Goal: Information Seeking & Learning: Learn about a topic

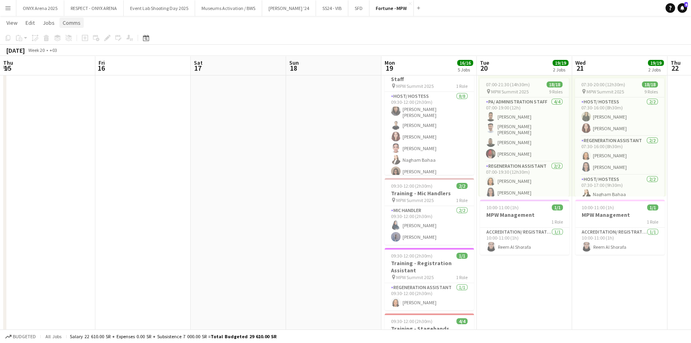
scroll to position [249, 0]
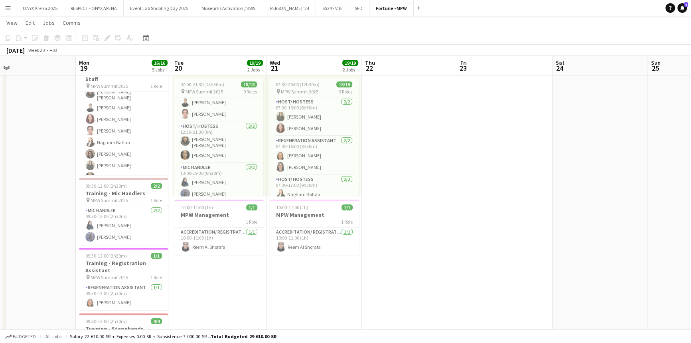
click at [5, 12] on button "Menu" at bounding box center [8, 8] width 16 height 16
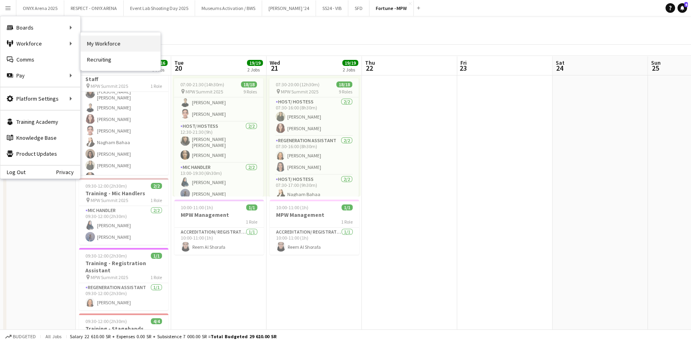
click at [104, 43] on link "My Workforce" at bounding box center [121, 44] width 80 height 16
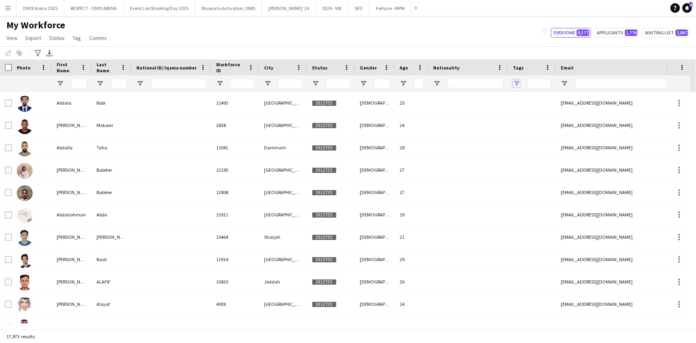
click at [515, 84] on span "Open Filter Menu" at bounding box center [516, 83] width 7 height 7
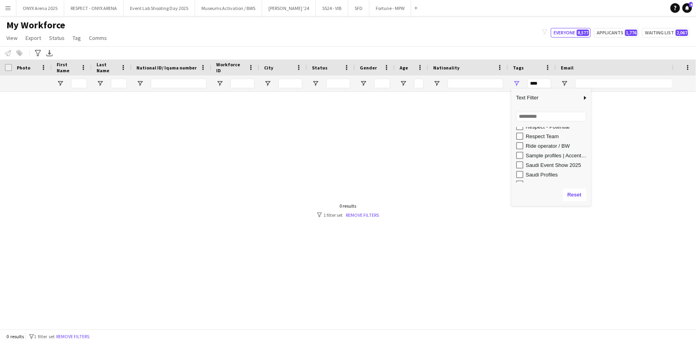
scroll to position [399, 0]
type input "**********"
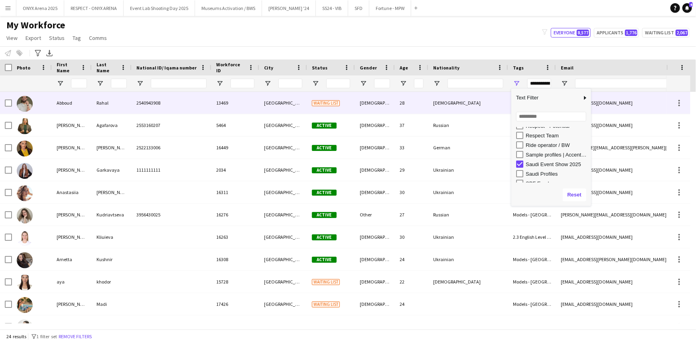
click at [94, 99] on div "Rahal" at bounding box center [112, 103] width 40 height 22
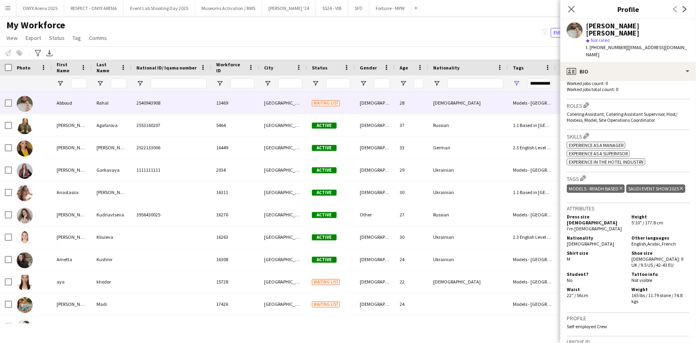
scroll to position [254, 0]
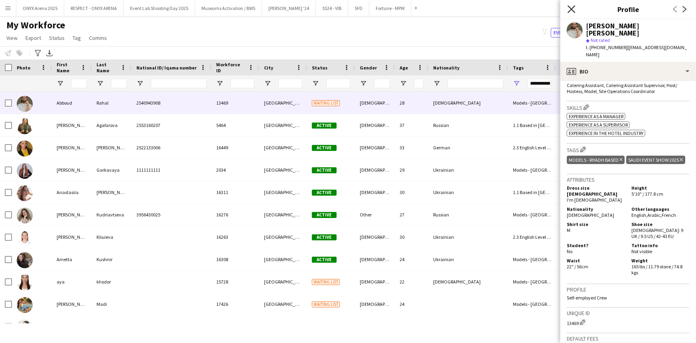
click at [572, 9] on icon at bounding box center [572, 9] width 8 height 8
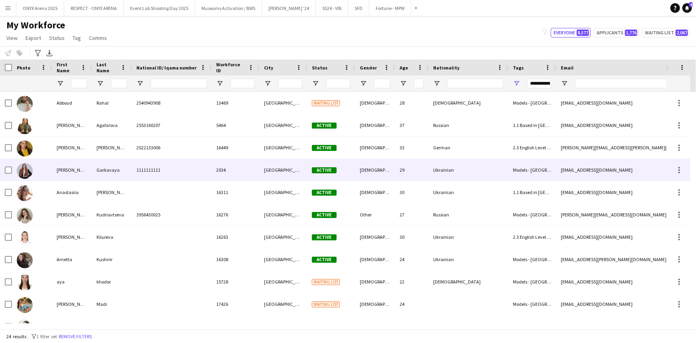
click at [71, 175] on div "Anastasia" at bounding box center [72, 170] width 40 height 22
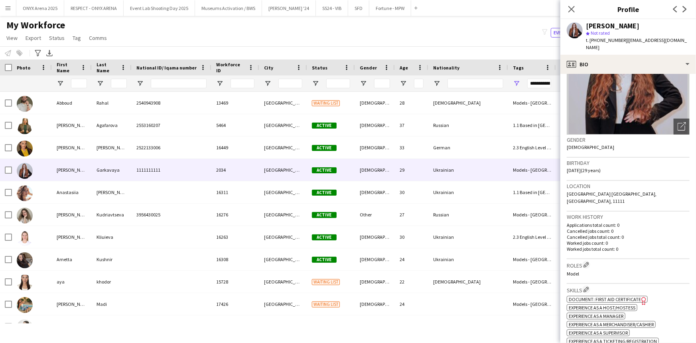
scroll to position [0, 0]
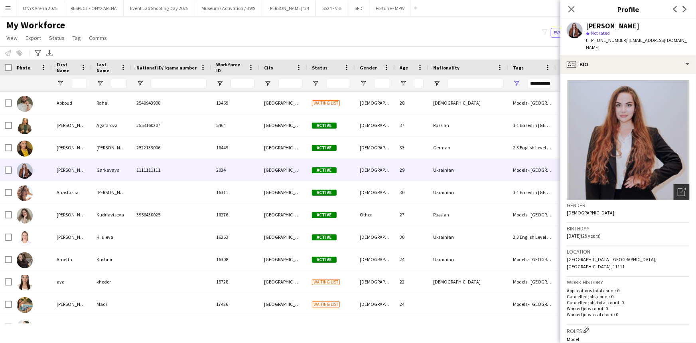
click at [679, 193] on icon "Open photos pop-in" at bounding box center [682, 192] width 8 height 8
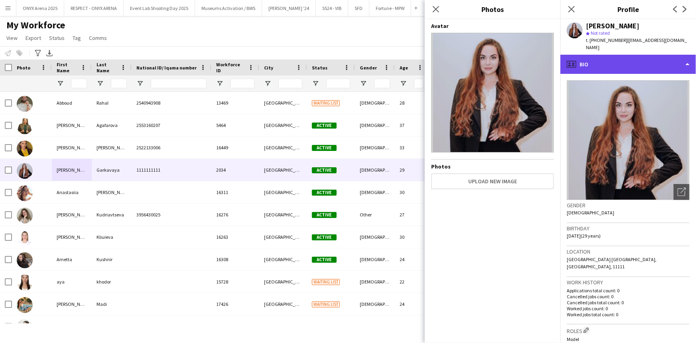
click at [592, 61] on div "profile Bio" at bounding box center [629, 64] width 136 height 19
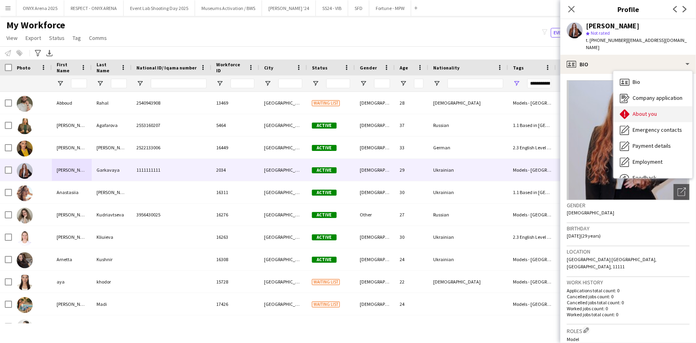
click at [629, 116] on icon "About you" at bounding box center [625, 114] width 10 height 10
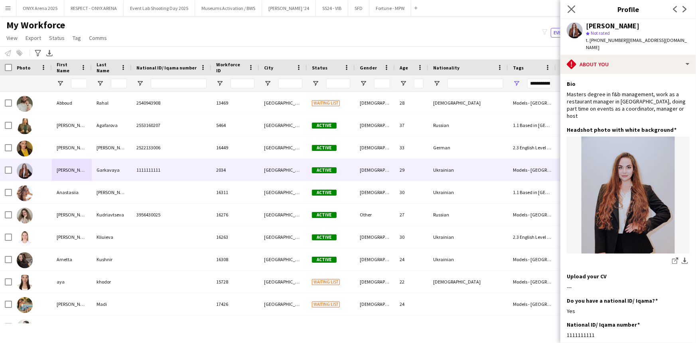
click at [570, 5] on icon "Close pop-in" at bounding box center [572, 9] width 8 height 8
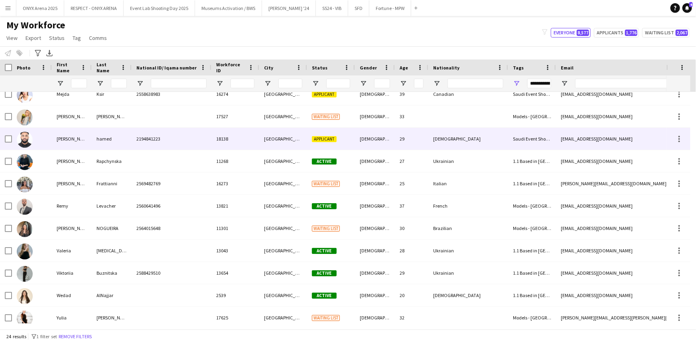
scroll to position [304, 0]
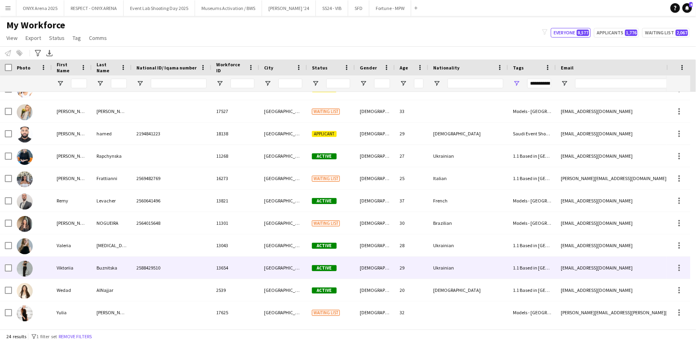
click at [75, 263] on div "Viktoriia" at bounding box center [72, 268] width 40 height 22
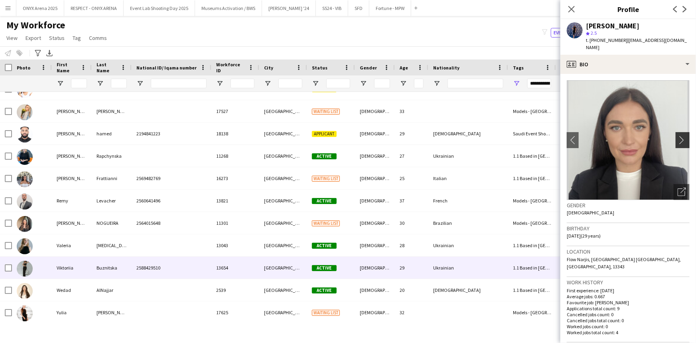
click at [679, 136] on app-icon "chevron-right" at bounding box center [684, 140] width 12 height 8
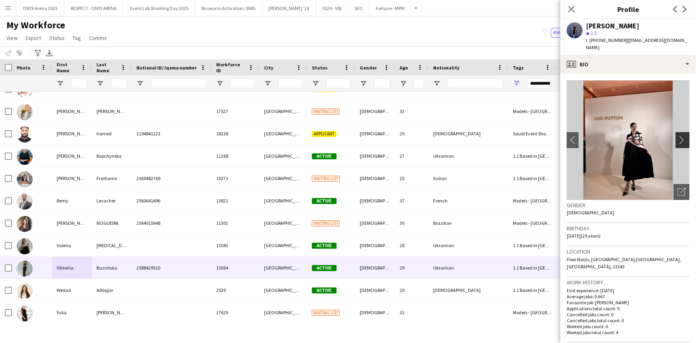
click at [679, 136] on app-icon "chevron-right" at bounding box center [684, 140] width 12 height 8
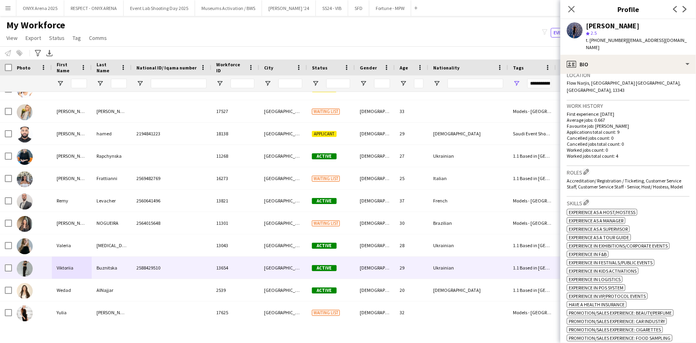
scroll to position [0, 0]
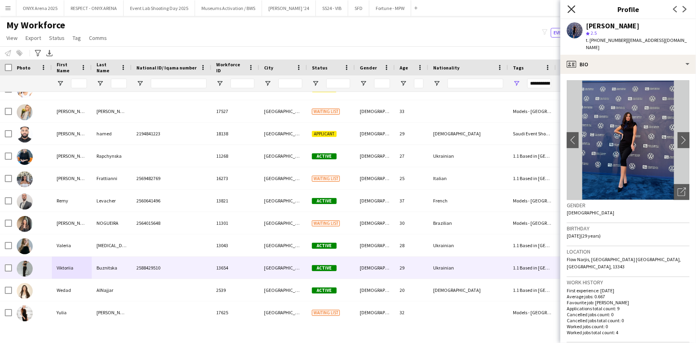
click at [570, 8] on icon at bounding box center [572, 9] width 8 height 8
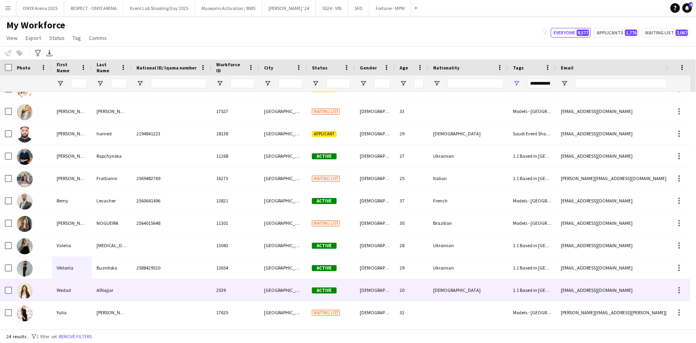
click at [73, 282] on div "Wedad" at bounding box center [72, 290] width 40 height 22
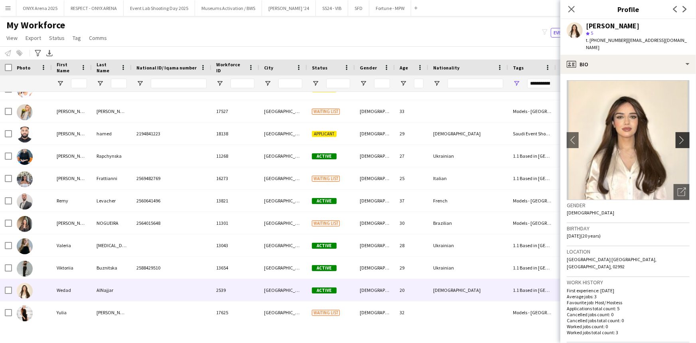
click at [678, 136] on app-icon "chevron-right" at bounding box center [684, 140] width 12 height 8
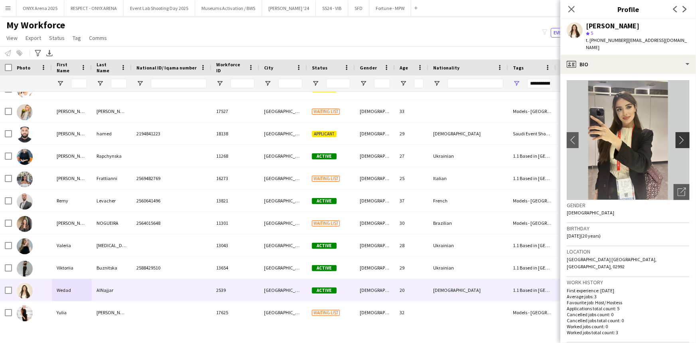
click at [678, 136] on app-icon "chevron-right" at bounding box center [684, 140] width 12 height 8
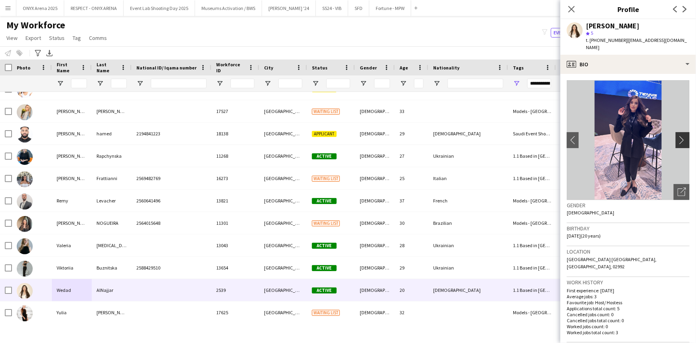
click at [678, 136] on app-icon "chevron-right" at bounding box center [684, 140] width 12 height 8
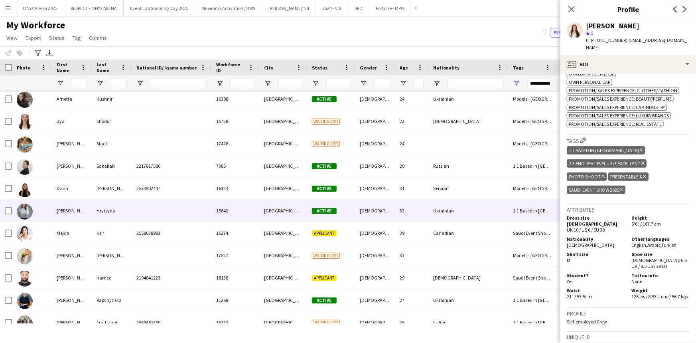
scroll to position [160, 0]
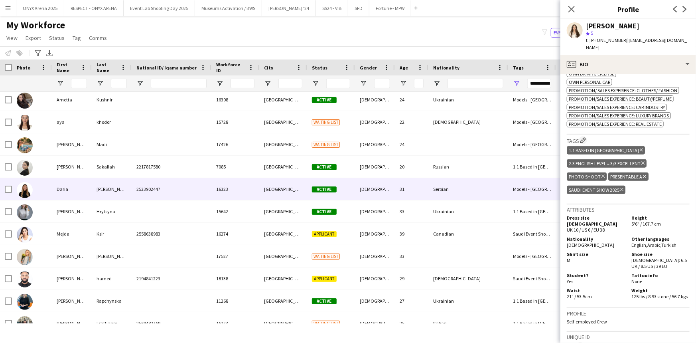
click at [68, 195] on div "Daria" at bounding box center [72, 189] width 40 height 22
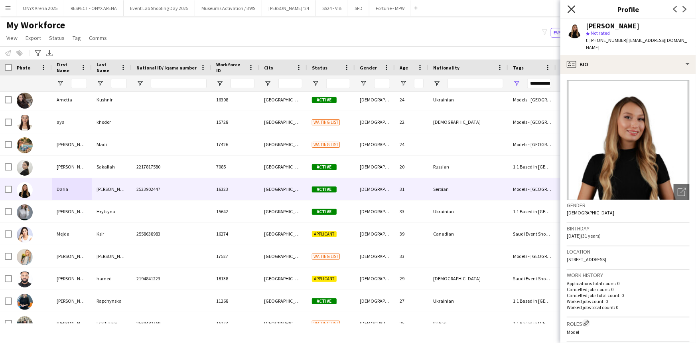
click at [573, 6] on icon "Close pop-in" at bounding box center [572, 9] width 8 height 8
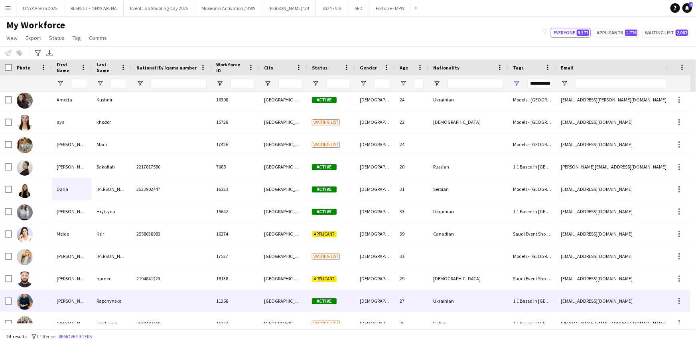
click at [79, 295] on div "Natalia" at bounding box center [72, 301] width 40 height 22
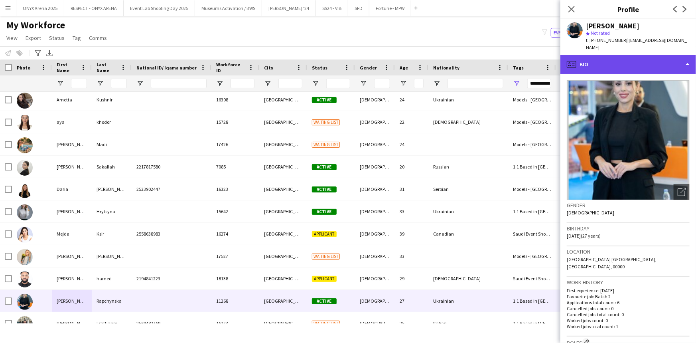
click at [643, 61] on div "profile Bio" at bounding box center [629, 64] width 136 height 19
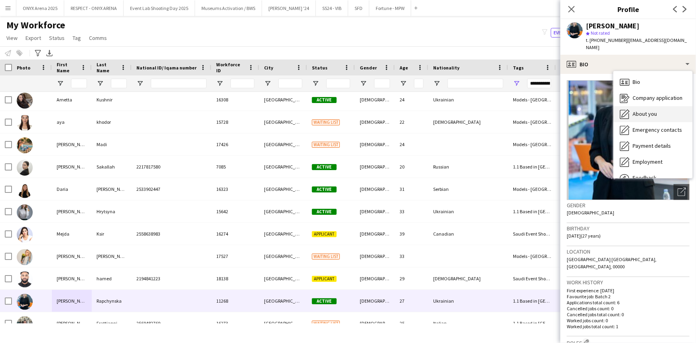
click at [645, 110] on span "About you" at bounding box center [645, 113] width 24 height 7
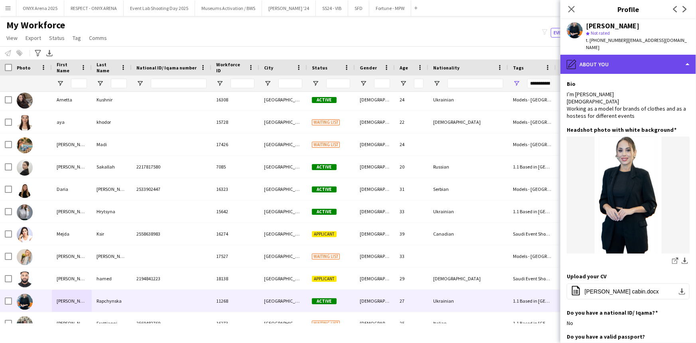
click at [614, 55] on div "pencil4 About you" at bounding box center [629, 64] width 136 height 19
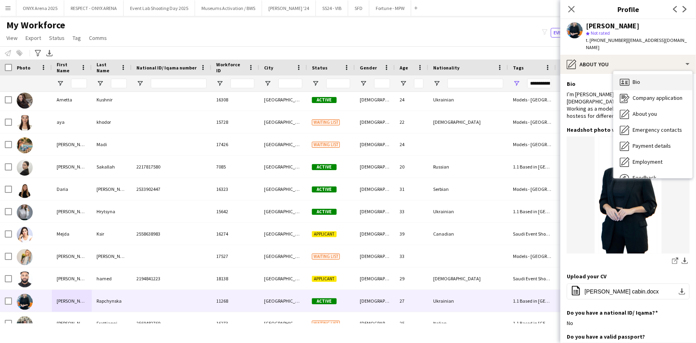
click at [626, 77] on icon "Bio" at bounding box center [625, 82] width 10 height 10
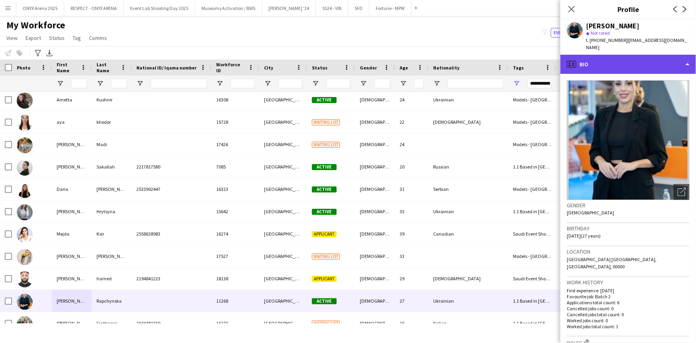
click at [621, 57] on div "profile Bio" at bounding box center [629, 64] width 136 height 19
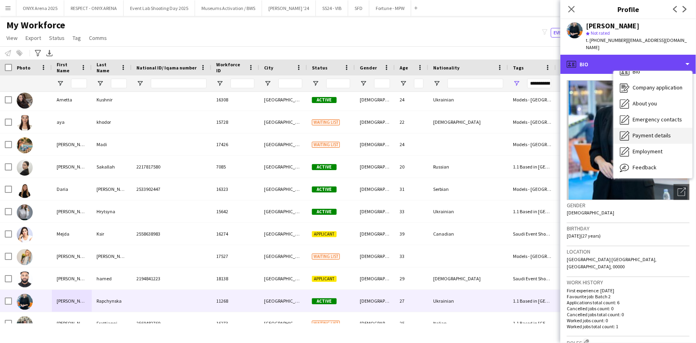
scroll to position [27, 0]
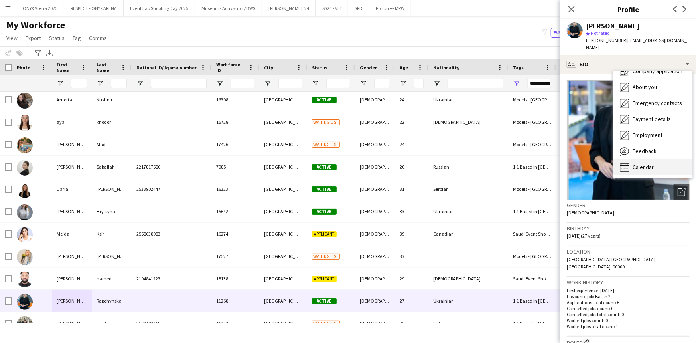
click at [641, 163] on span "Calendar" at bounding box center [643, 166] width 21 height 7
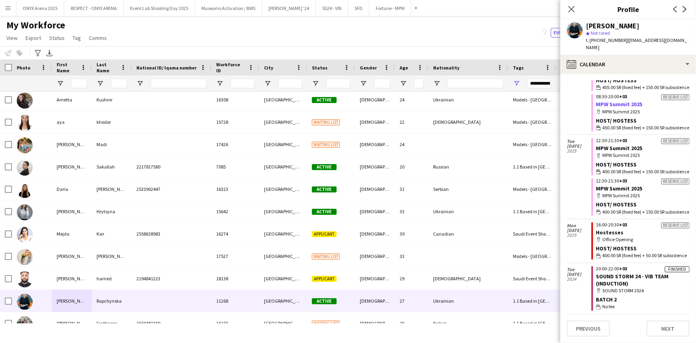
scroll to position [79, 0]
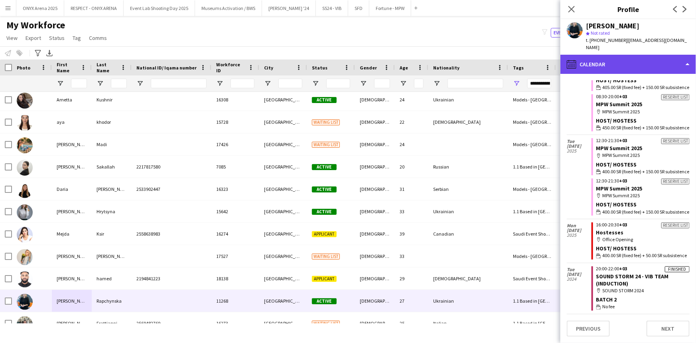
click at [595, 55] on div "calendar-full Calendar" at bounding box center [629, 64] width 136 height 19
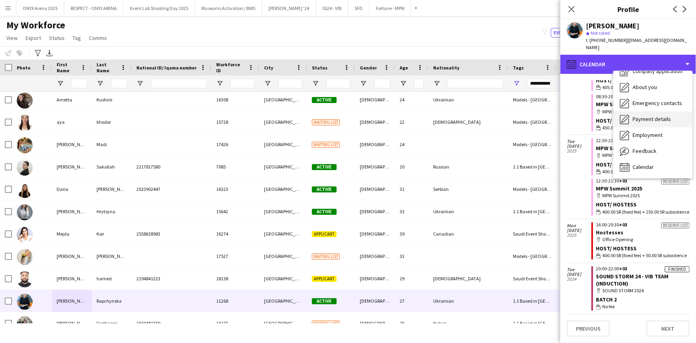
scroll to position [0, 0]
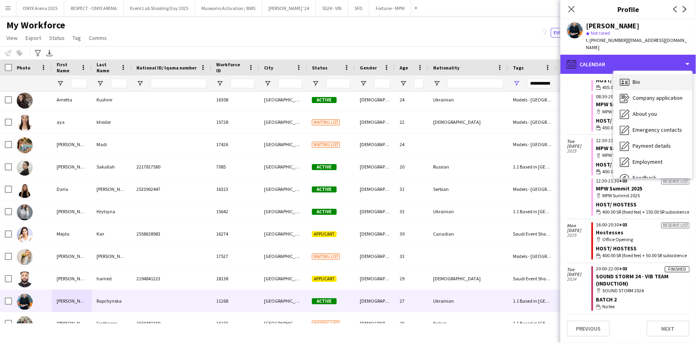
drag, startPoint x: 637, startPoint y: 63, endPoint x: 638, endPoint y: 70, distance: 7.7
click at [637, 63] on div "calendar-full Calendar Bio Bio Company application Company application About yo…" at bounding box center [629, 199] width 136 height 288
click at [639, 78] on span "Bio" at bounding box center [637, 81] width 8 height 7
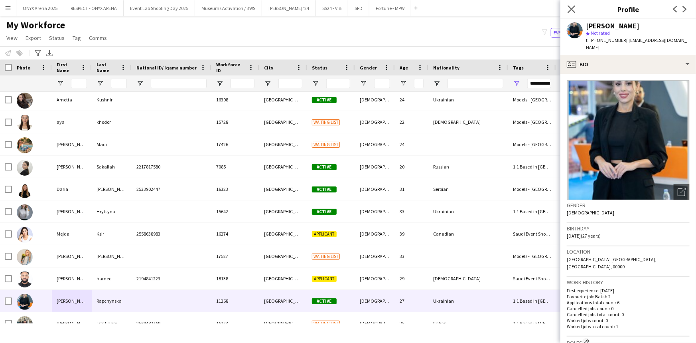
click at [576, 8] on app-icon "Close pop-in" at bounding box center [572, 10] width 12 height 12
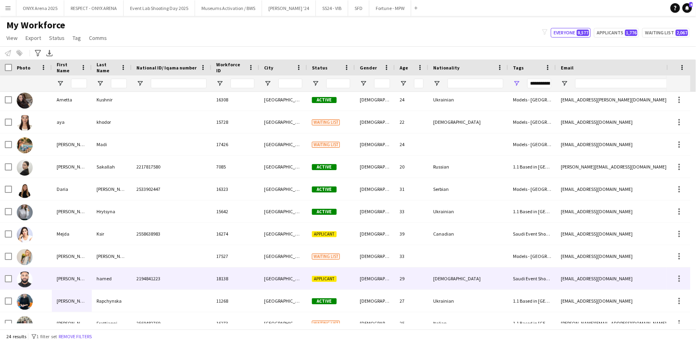
click at [88, 275] on div "[PERSON_NAME]" at bounding box center [72, 278] width 40 height 22
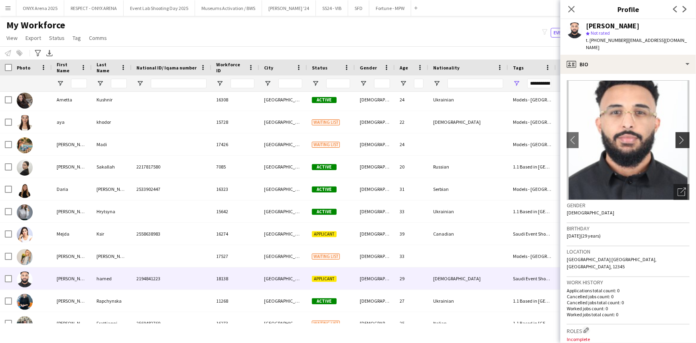
click at [678, 136] on app-icon "chevron-right" at bounding box center [684, 140] width 12 height 8
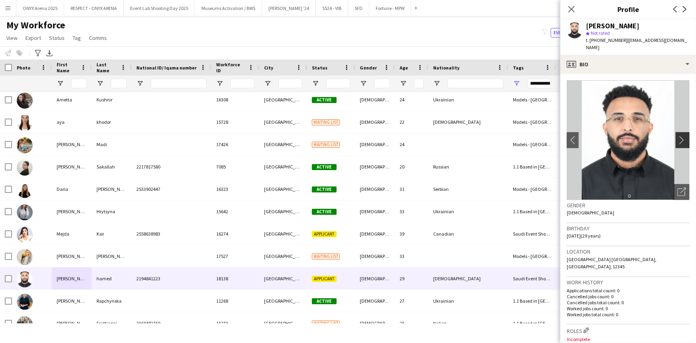
click at [678, 136] on app-icon "chevron-right" at bounding box center [684, 140] width 12 height 8
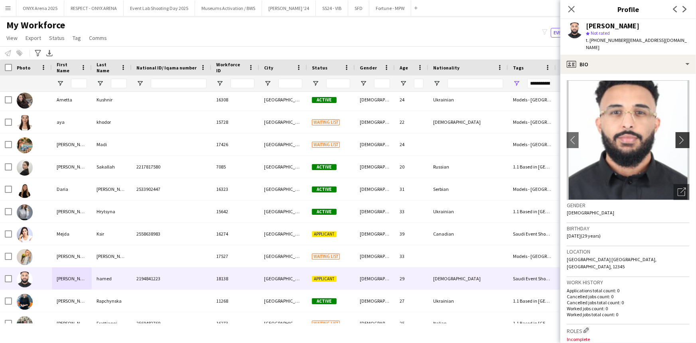
click at [678, 136] on app-icon "chevron-right" at bounding box center [684, 140] width 12 height 8
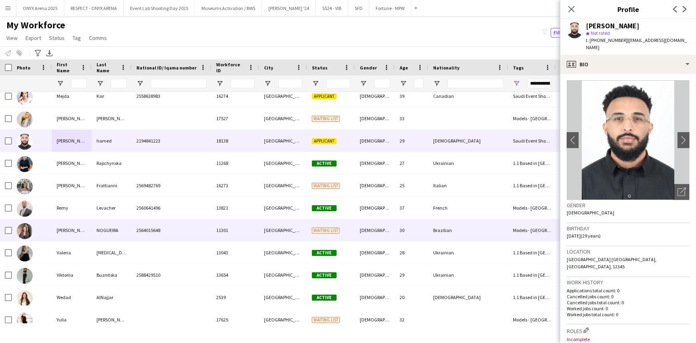
scroll to position [304, 0]
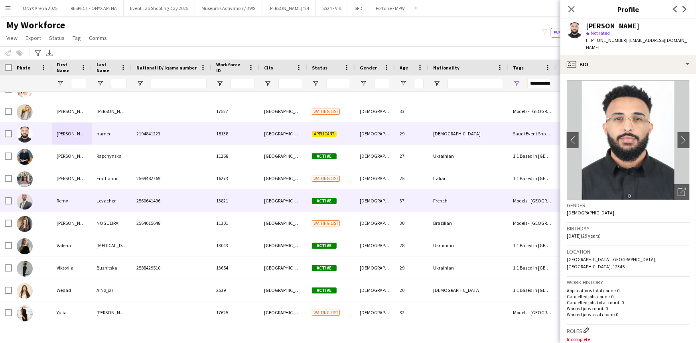
click at [51, 201] on div at bounding box center [32, 200] width 40 height 22
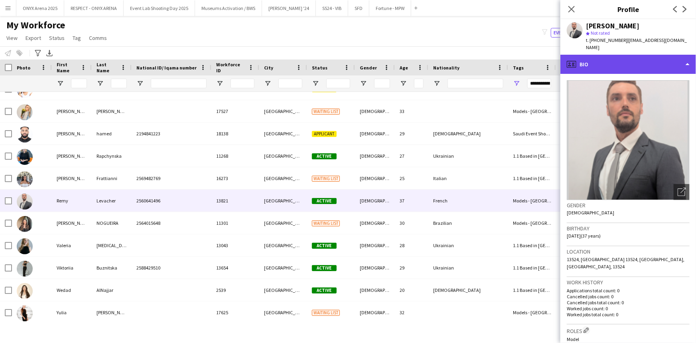
click at [631, 57] on div "profile Bio" at bounding box center [629, 64] width 136 height 19
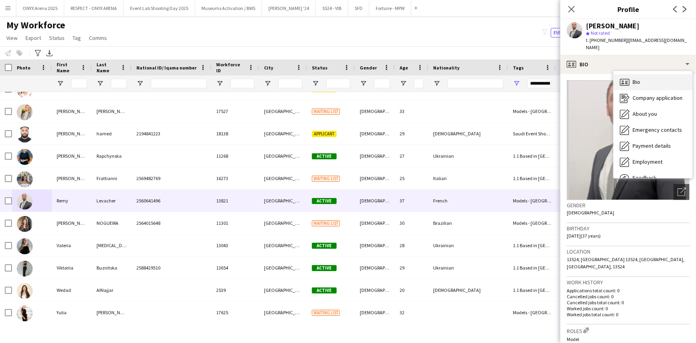
click at [641, 74] on div "Bio Bio" at bounding box center [653, 82] width 79 height 16
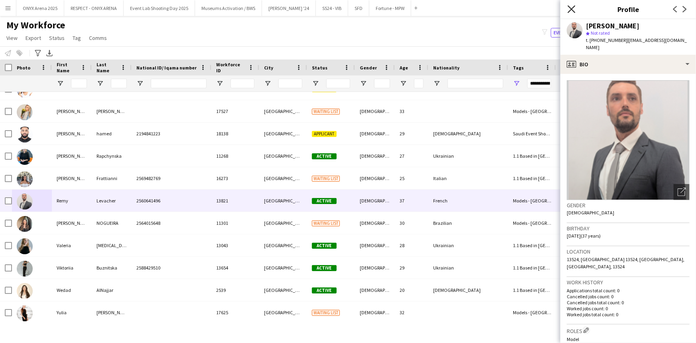
click at [574, 7] on icon "Close pop-in" at bounding box center [572, 9] width 8 height 8
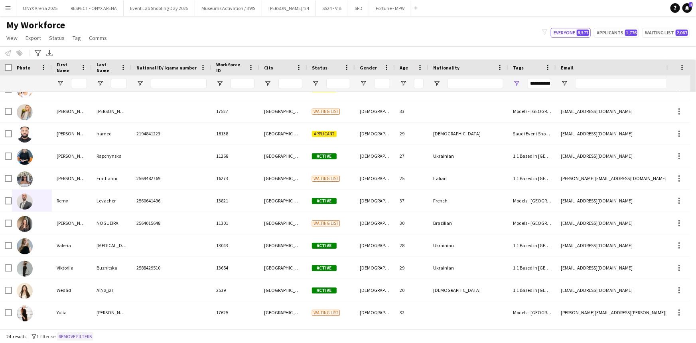
click at [76, 335] on button "Remove filters" at bounding box center [75, 336] width 36 height 9
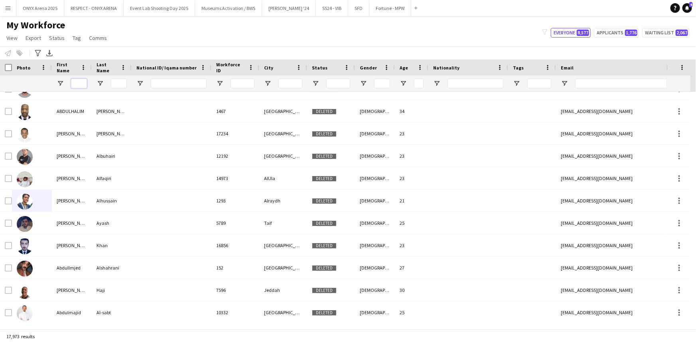
click at [79, 82] on input "First Name Filter Input" at bounding box center [79, 84] width 16 height 10
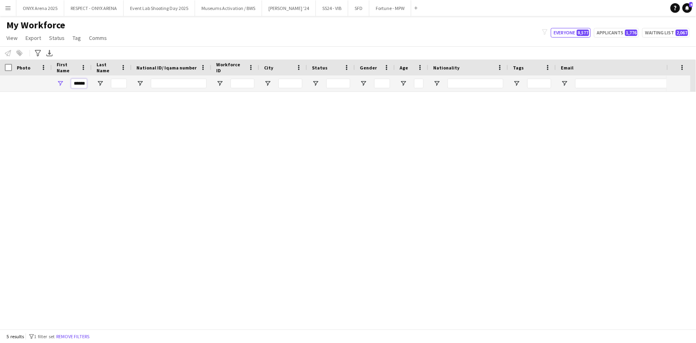
scroll to position [0, 0]
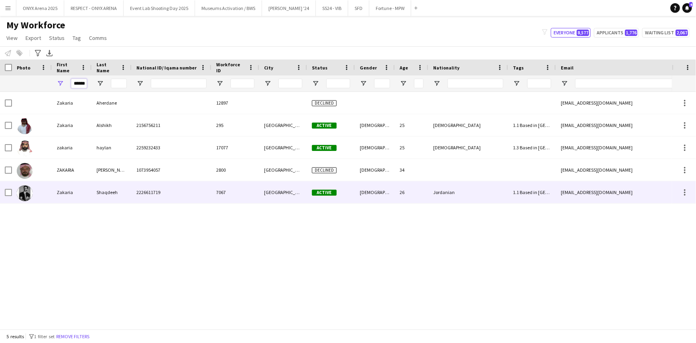
type input "******"
click at [65, 190] on div "Zakaria" at bounding box center [72, 192] width 40 height 22
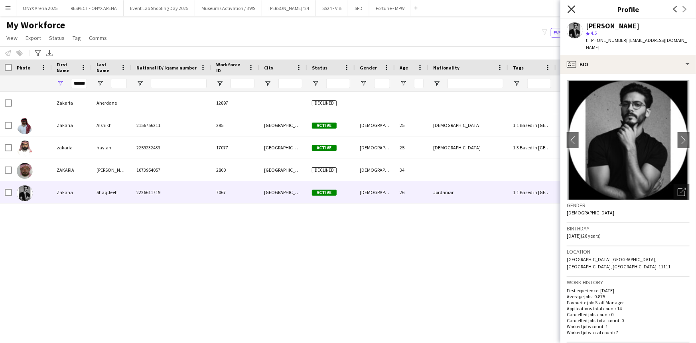
click at [569, 8] on icon "Close pop-in" at bounding box center [572, 9] width 8 height 8
